Goal: Information Seeking & Learning: Understand process/instructions

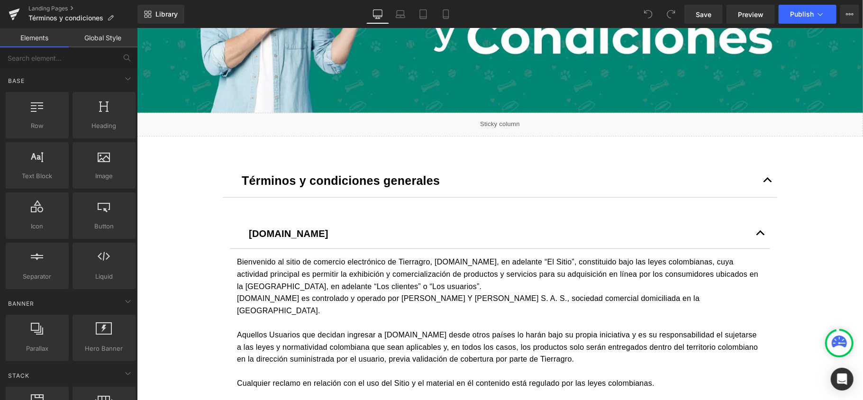
scroll to position [253, 0]
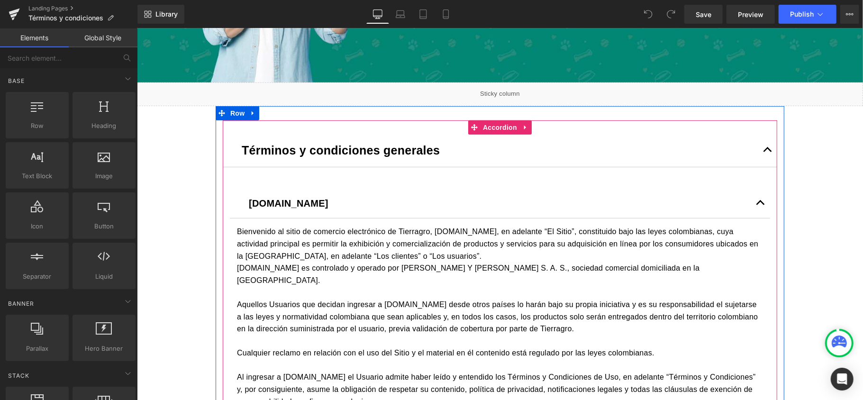
drag, startPoint x: 761, startPoint y: 154, endPoint x: 765, endPoint y: 157, distance: 5.0
click at [765, 157] on button "button" at bounding box center [767, 149] width 19 height 33
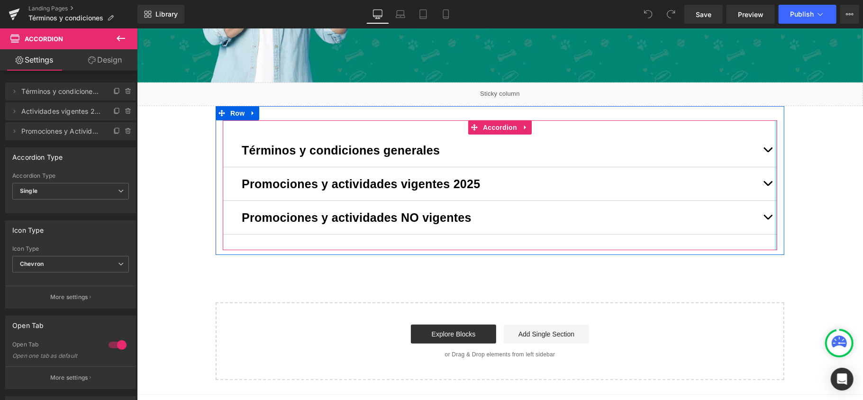
click at [769, 193] on button "button" at bounding box center [767, 183] width 19 height 33
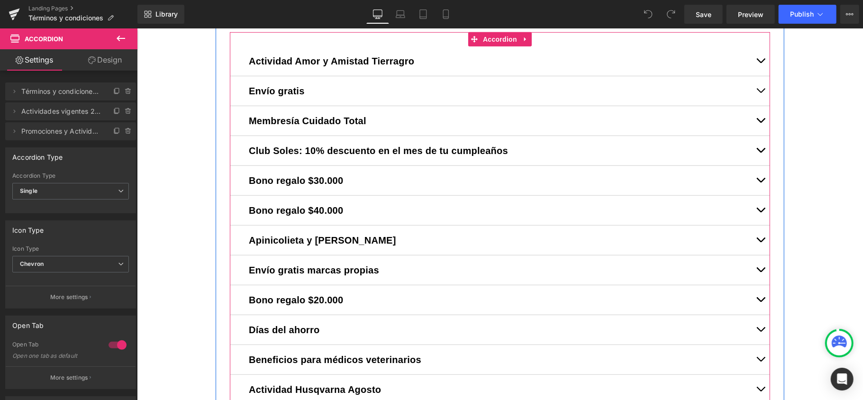
scroll to position [442, 0]
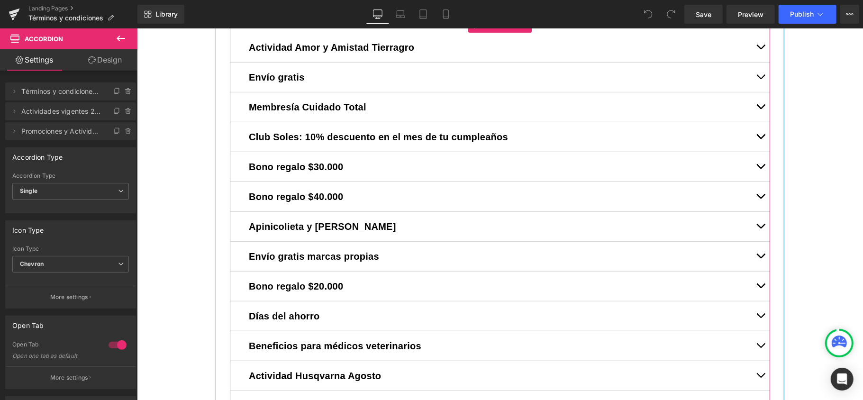
click at [760, 288] on span "button" at bounding box center [760, 288] width 0 height 0
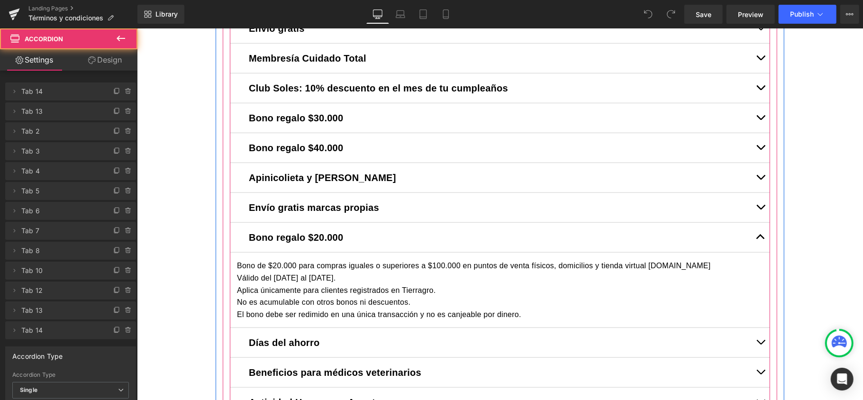
scroll to position [505, 0]
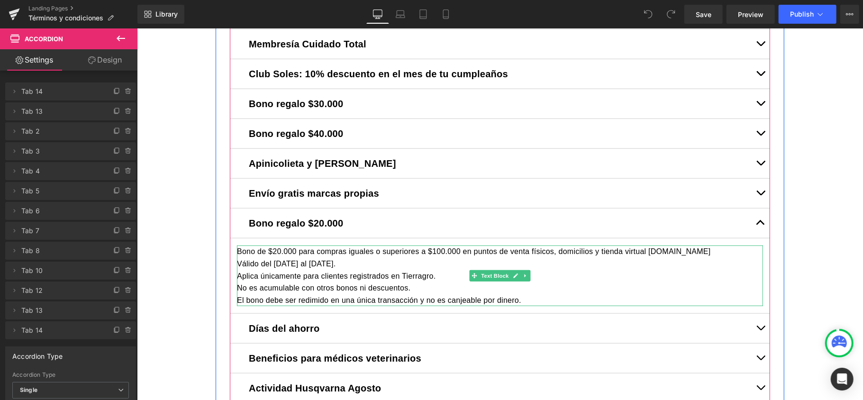
click at [356, 263] on div "Válido del [DATE] al [DATE]." at bounding box center [500, 263] width 526 height 12
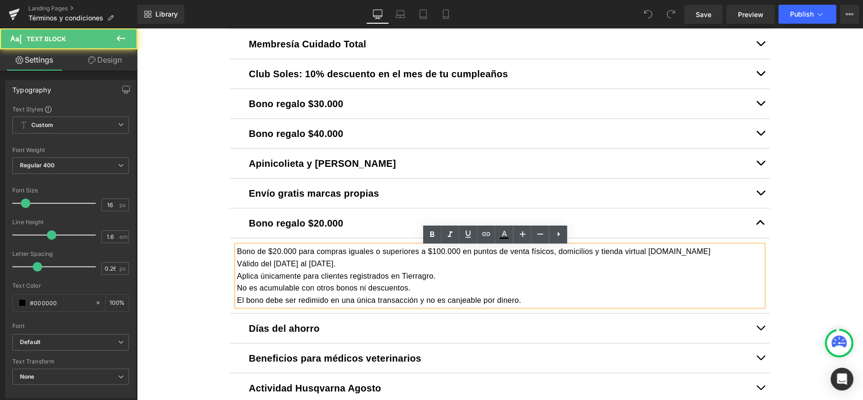
click at [537, 303] on div "El bono debe ser redimido en una única transacción y no es canjeable por dinero." at bounding box center [500, 300] width 526 height 12
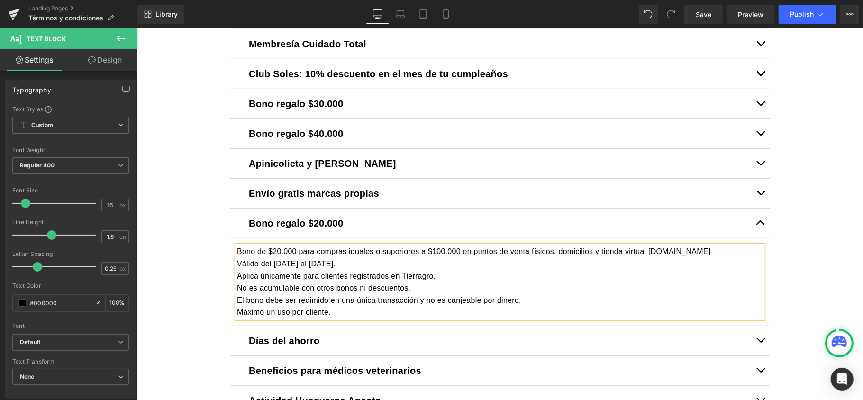
click at [419, 264] on div "Válido del [DATE] al [DATE]." at bounding box center [500, 263] width 526 height 12
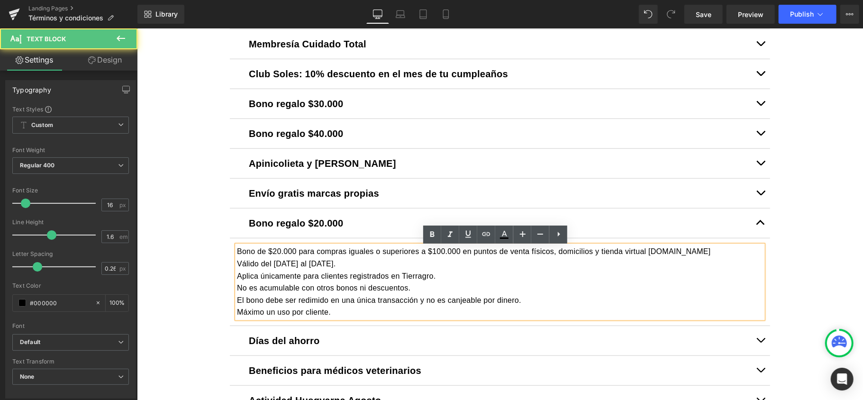
click at [736, 251] on div "Bono de $20.000 para compras iguales o superiores a $100.000 en puntos de venta…" at bounding box center [500, 281] width 526 height 73
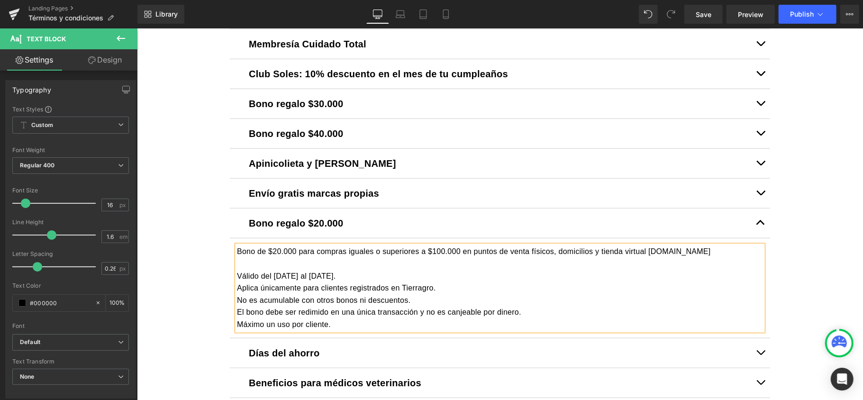
click at [415, 277] on div "Válido del [DATE] al [DATE]." at bounding box center [500, 276] width 526 height 12
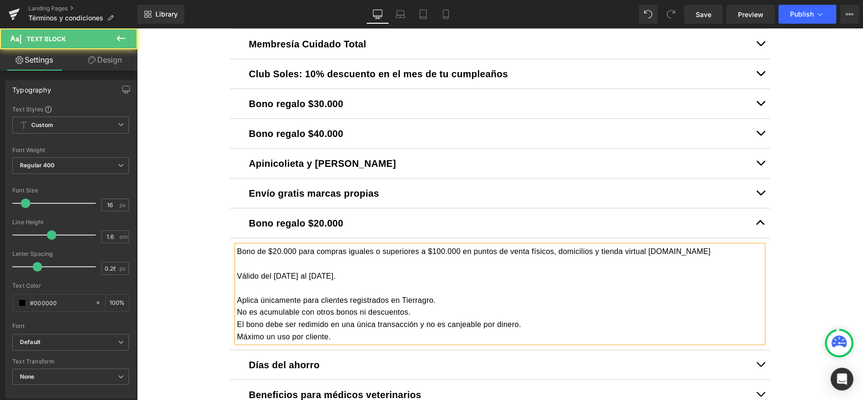
click at [435, 300] on div "Aplica únicamente para clientes registrados en Tierragro." at bounding box center [500, 300] width 526 height 12
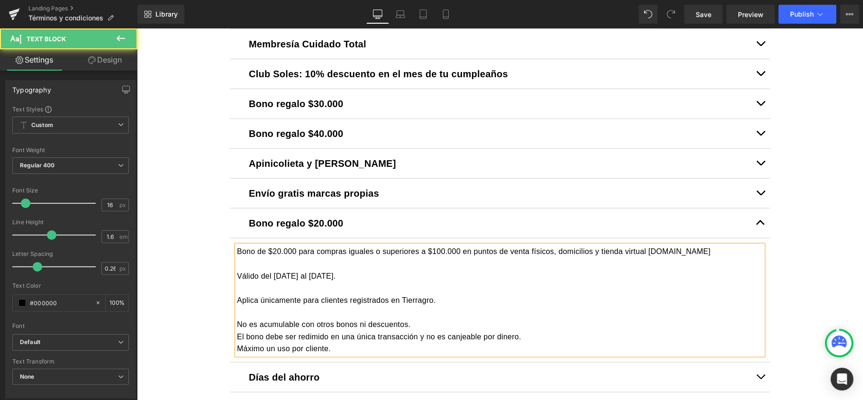
click at [419, 322] on div "No es acumulable con otros bonos ni descuentos." at bounding box center [500, 324] width 526 height 12
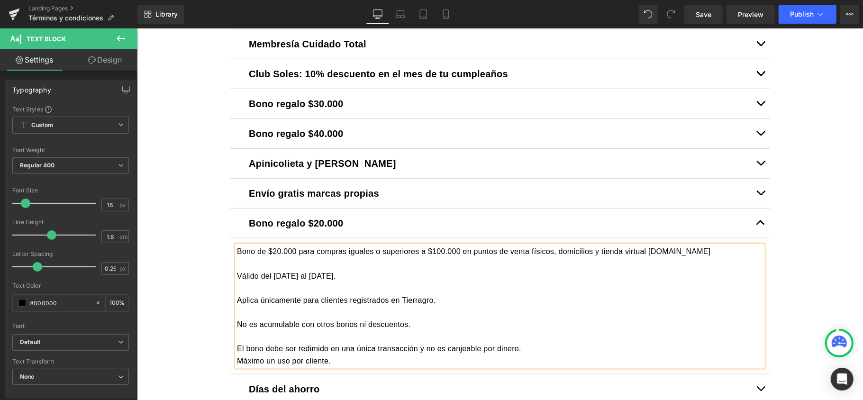
click at [527, 347] on div "El bono debe ser redimido en una única transacción y no es canjeable por dinero." at bounding box center [500, 348] width 526 height 12
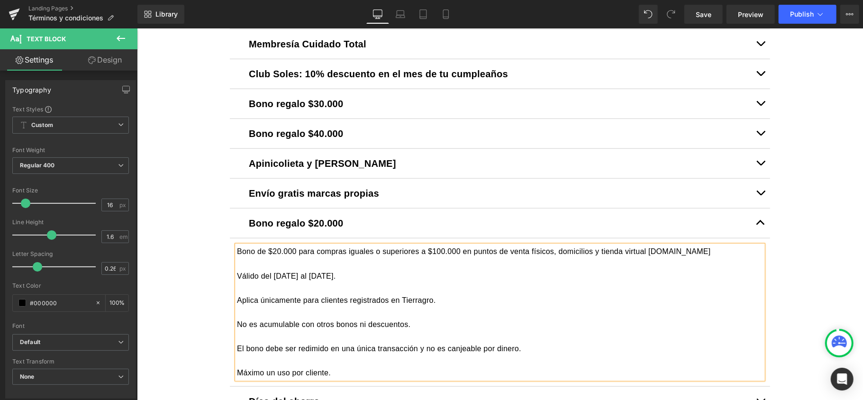
click at [237, 254] on div "Bono de $20.000 para compras iguales o superiores a $100.000 en puntos de venta…" at bounding box center [500, 312] width 526 height 134
click at [237, 275] on div "-Bono de $20.000 para compras iguales o superiores a $100.000 en puntos de vent…" at bounding box center [500, 312] width 526 height 134
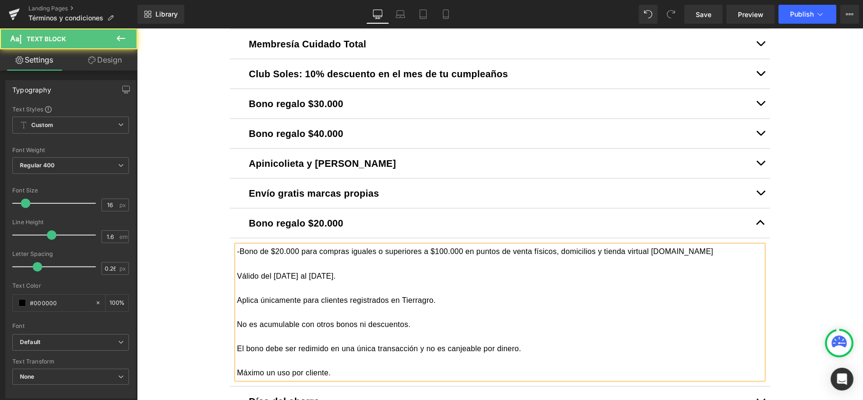
click at [237, 278] on div "Válido del [DATE] al [DATE]." at bounding box center [500, 276] width 526 height 12
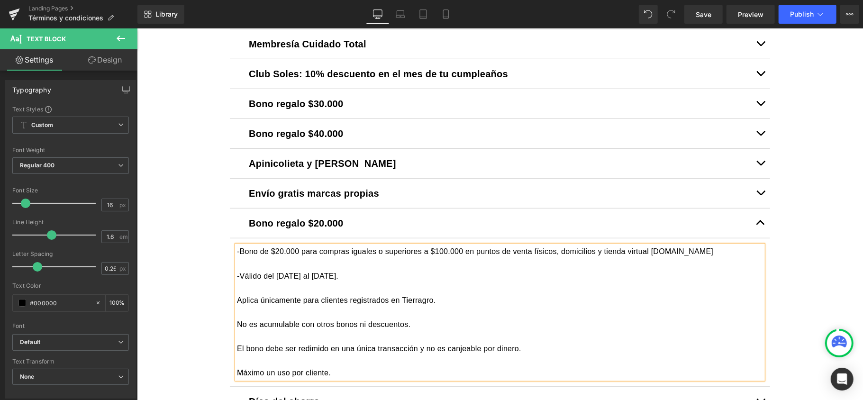
click at [237, 300] on div "Aplica únicamente para clientes registrados en Tierragro." at bounding box center [500, 300] width 526 height 12
click at [237, 324] on div "-Bono de $20.000 para compras iguales o superiores a $100.000 en puntos de vent…" at bounding box center [500, 312] width 526 height 134
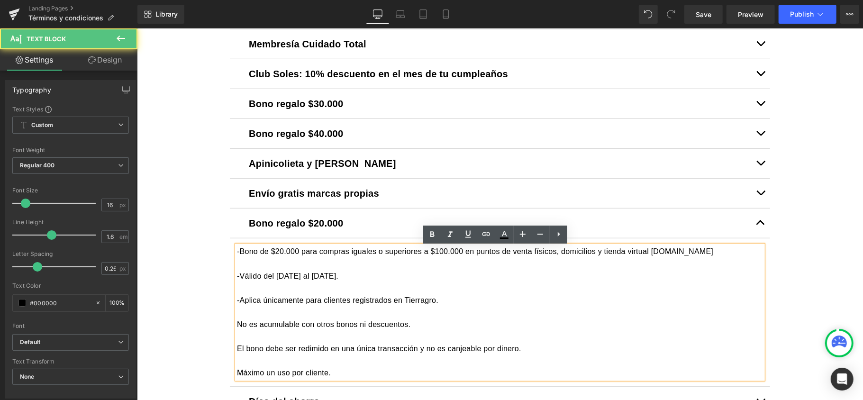
click at [237, 322] on div "No es acumulable con otros bonos ni descuentos." at bounding box center [500, 324] width 526 height 12
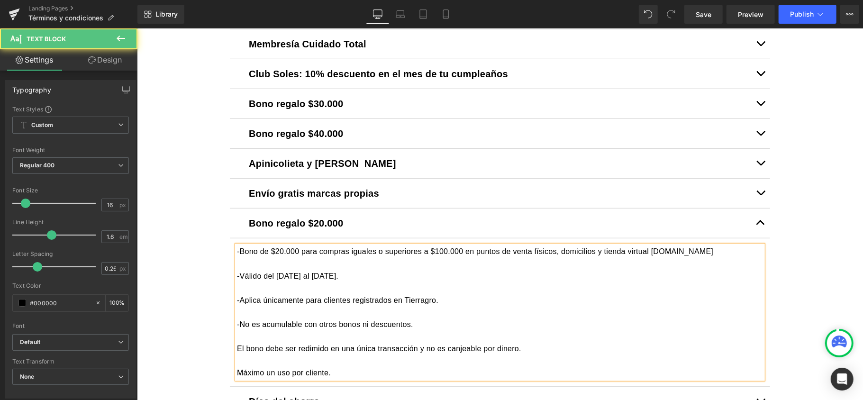
click at [237, 347] on div "El bono debe ser redimido en una única transacción y no es canjeable por dinero." at bounding box center [500, 348] width 526 height 12
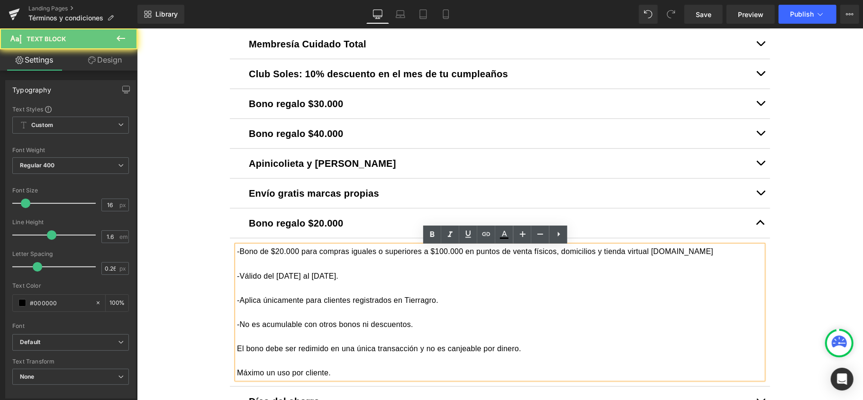
click at [237, 347] on div "El bono debe ser redimido en una única transacción y no es canjeable por dinero." at bounding box center [500, 348] width 526 height 12
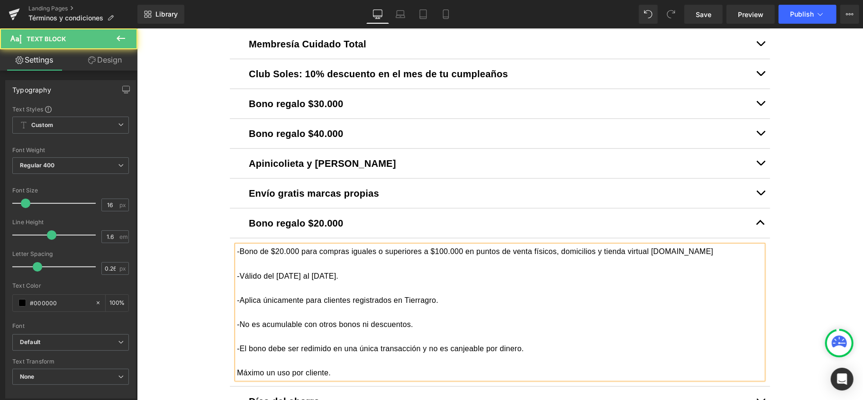
click at [237, 370] on div "Máximo un uso por cliente." at bounding box center [500, 372] width 526 height 12
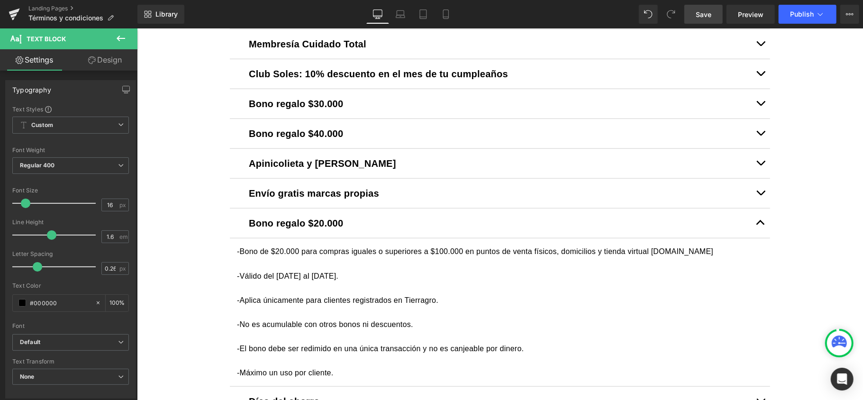
click at [711, 13] on span "Save" at bounding box center [704, 14] width 16 height 10
